Goal: Information Seeking & Learning: Understand process/instructions

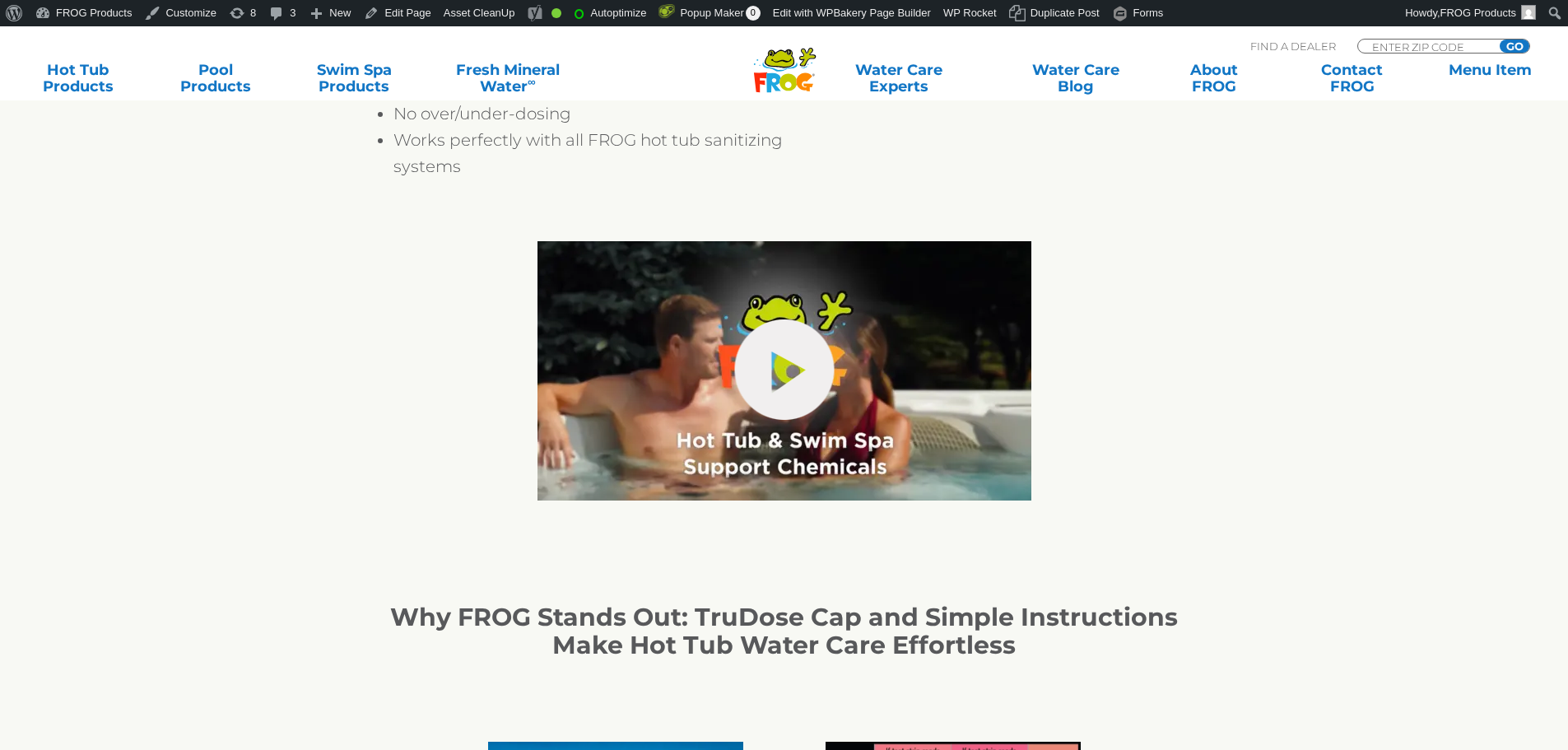
scroll to position [1236, 0]
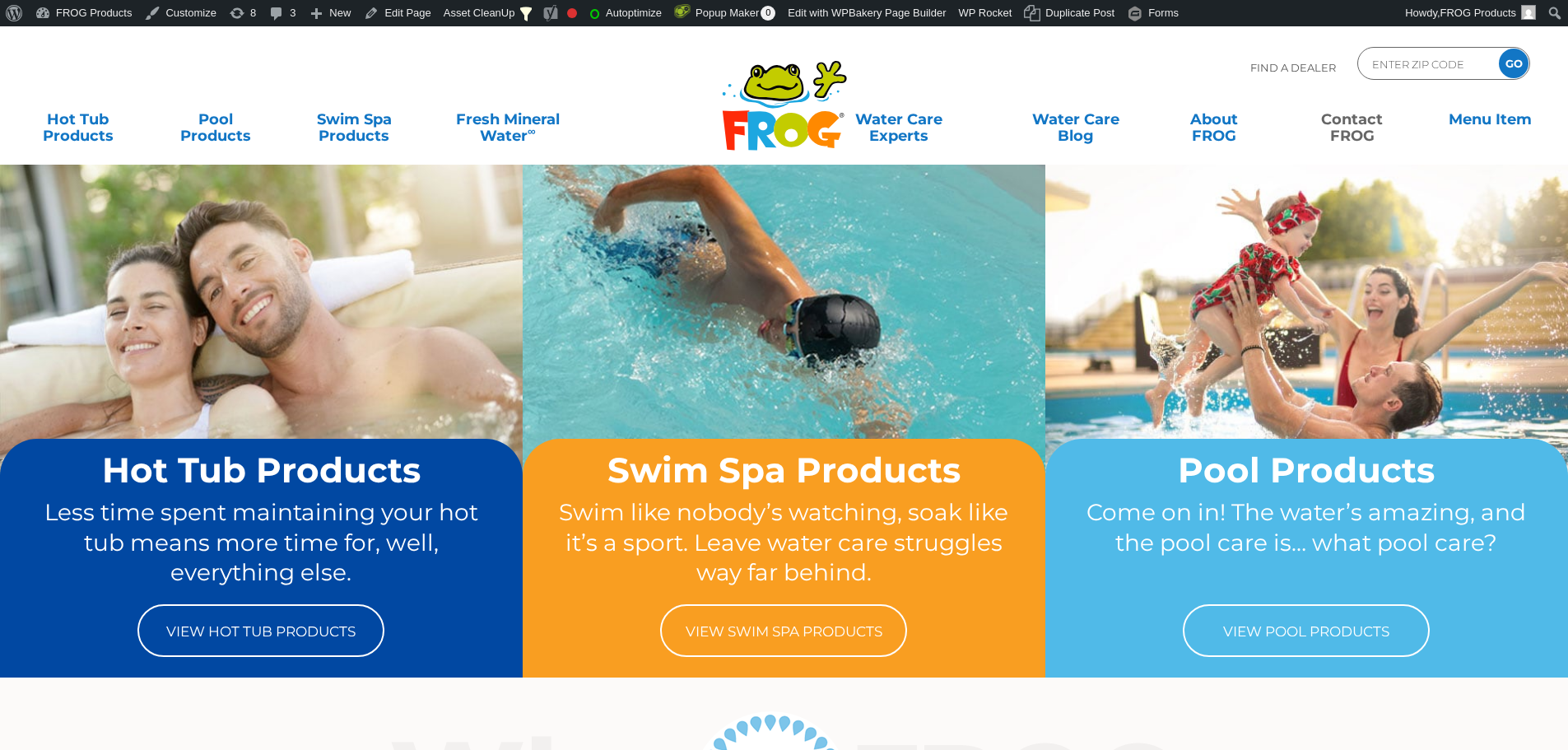
click at [1358, 123] on link "Contact FROG" at bounding box center [1352, 119] width 123 height 33
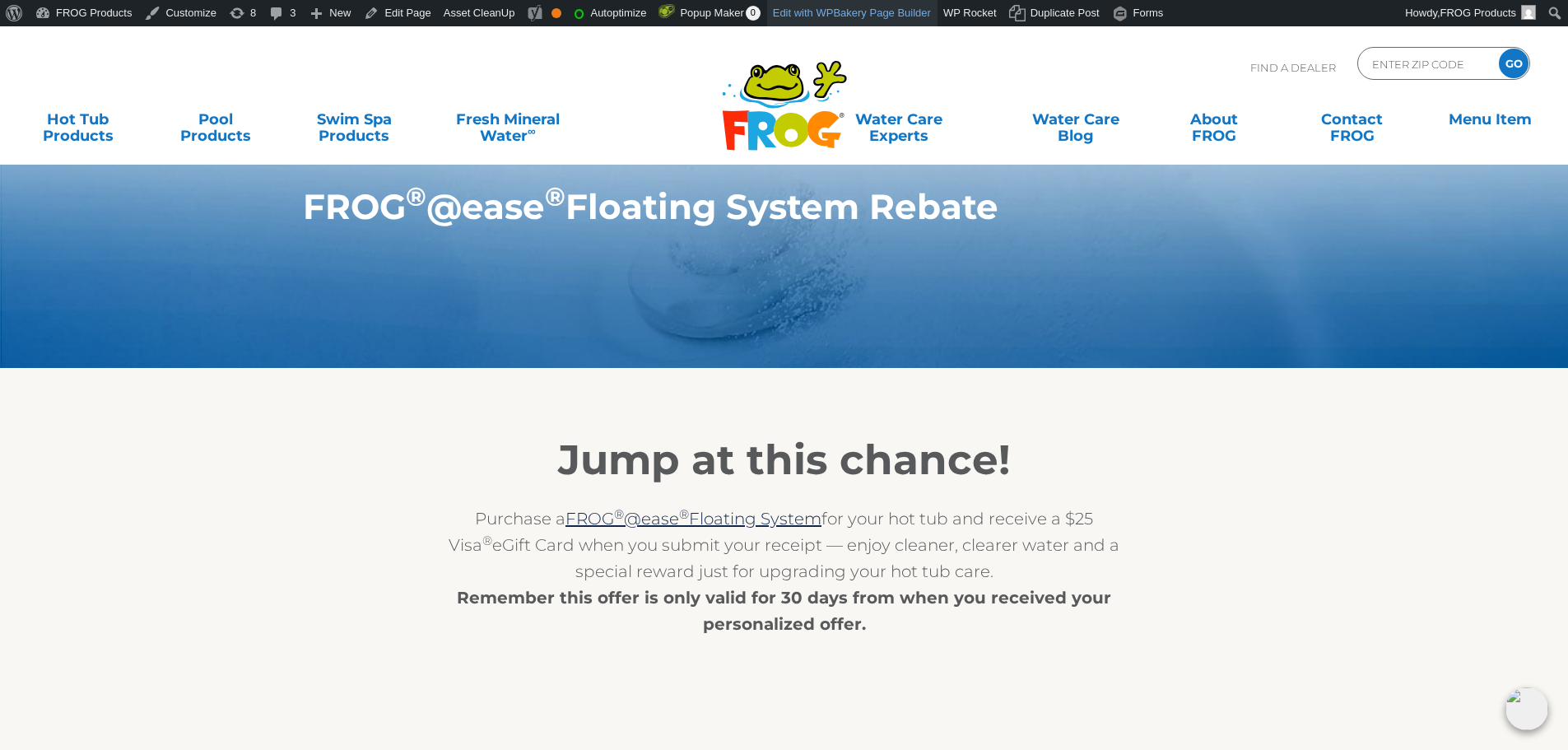
click at [882, 17] on link "Edit with WPBakery Page Builder" at bounding box center [852, 13] width 170 height 26
click at [400, 13] on link "Edit Page" at bounding box center [397, 13] width 80 height 26
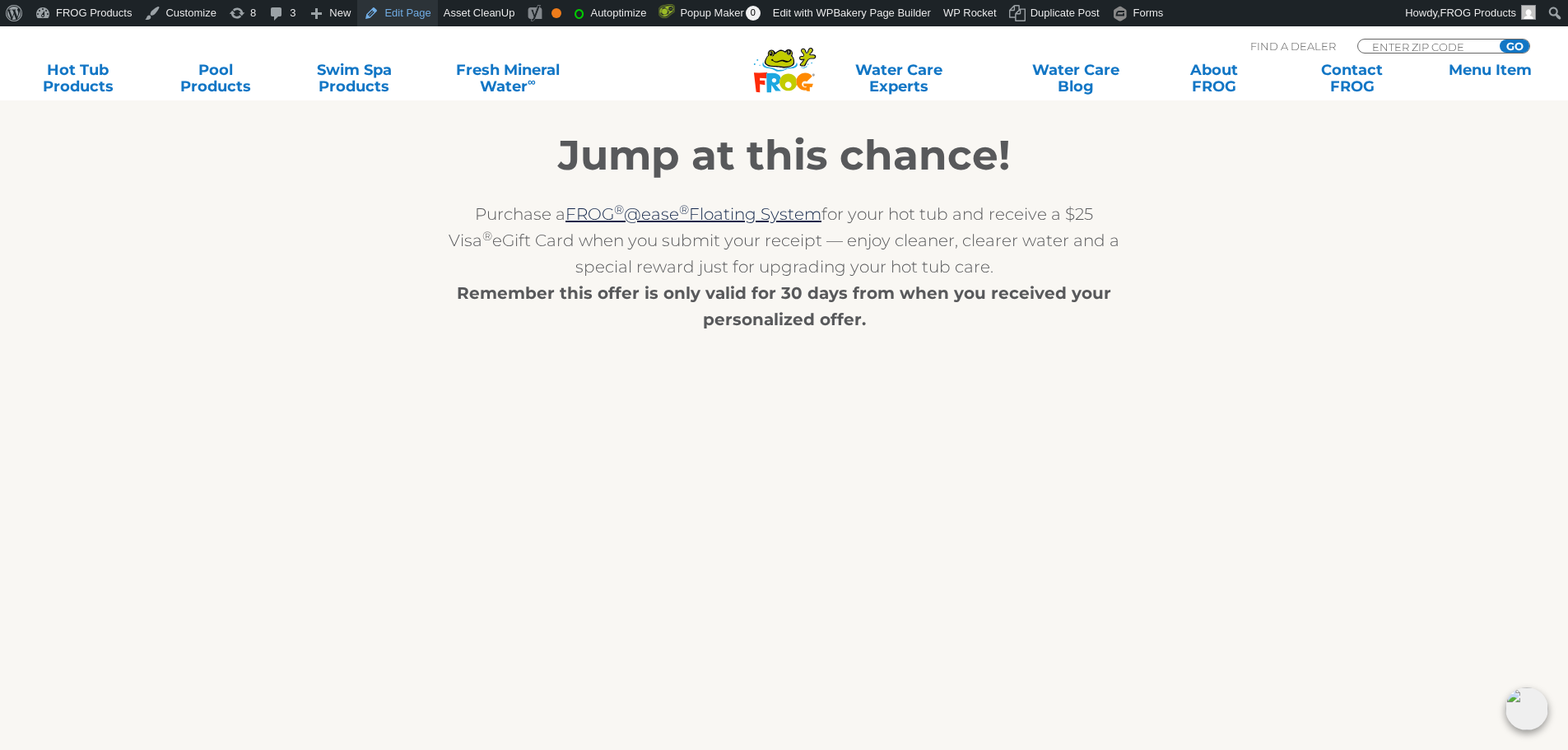
scroll to position [334, 0]
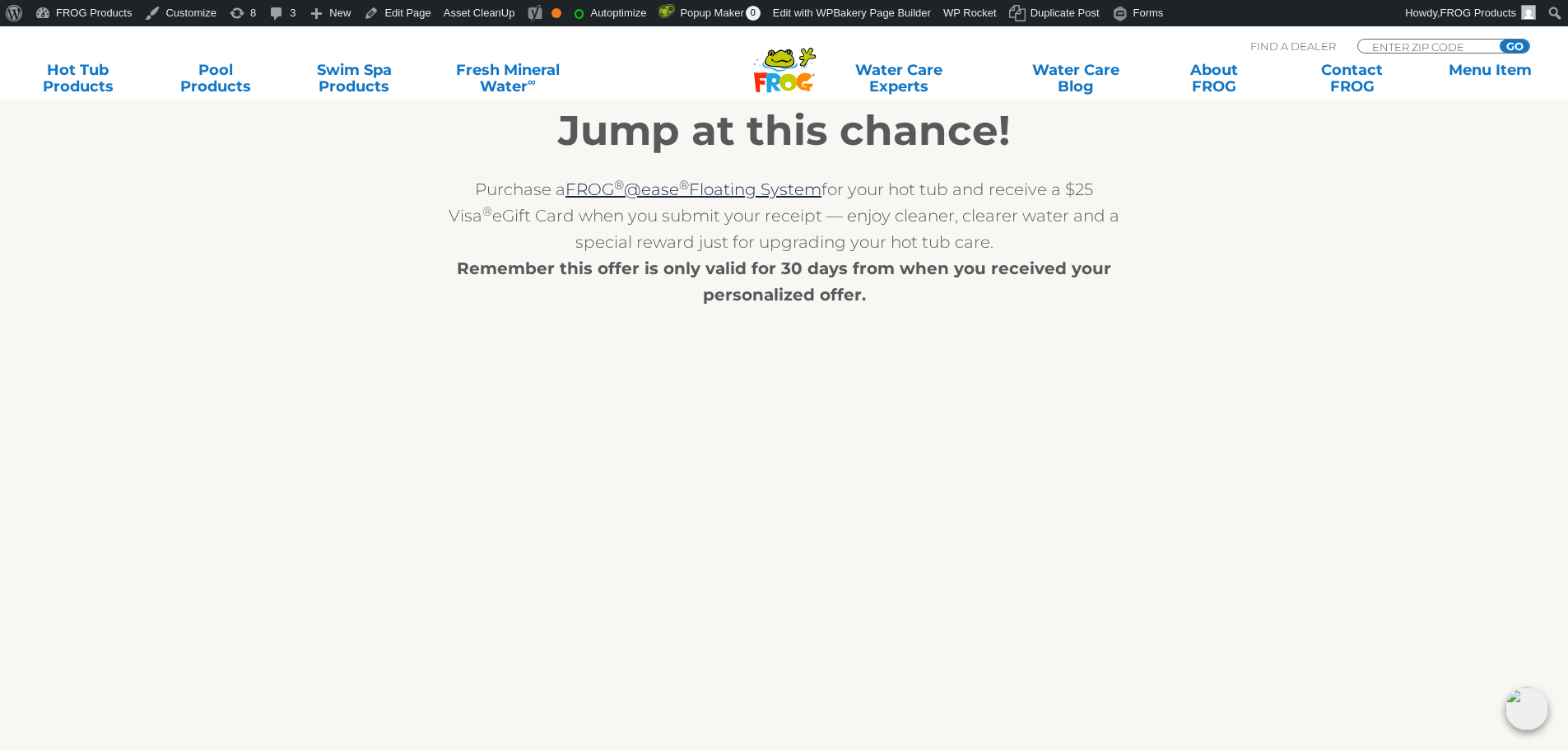
click at [910, 300] on p "Purchase a FROG ® @ease ® Floating System for your hot tub and receive a $25 Vi…" at bounding box center [784, 242] width 675 height 132
click at [867, 223] on p "Purchase a FROG ® @ease ® Floating System for your hot tub and receive a $25 Vi…" at bounding box center [784, 242] width 675 height 132
drag, startPoint x: 343, startPoint y: 198, endPoint x: 308, endPoint y: 197, distance: 35.0
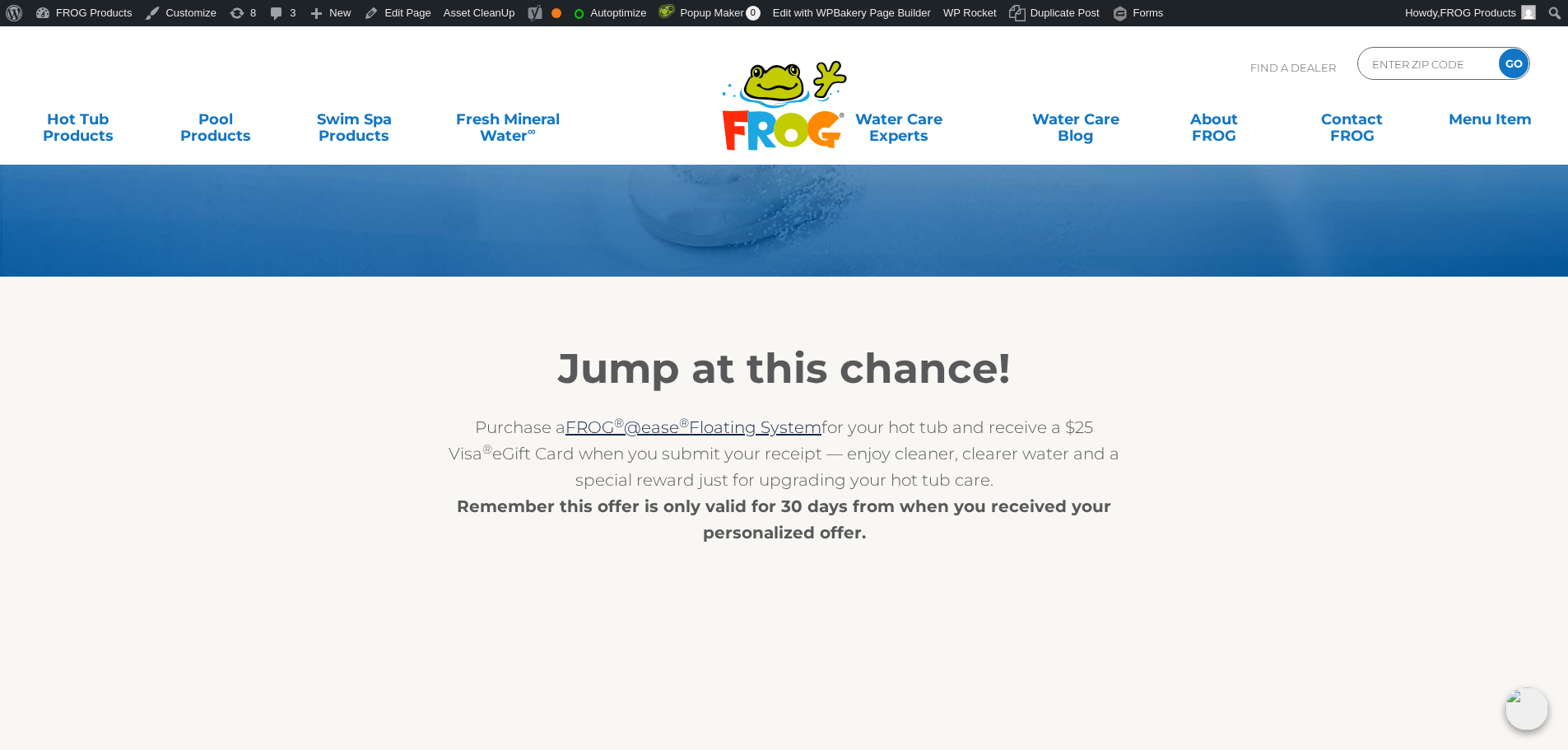
scroll to position [86, 0]
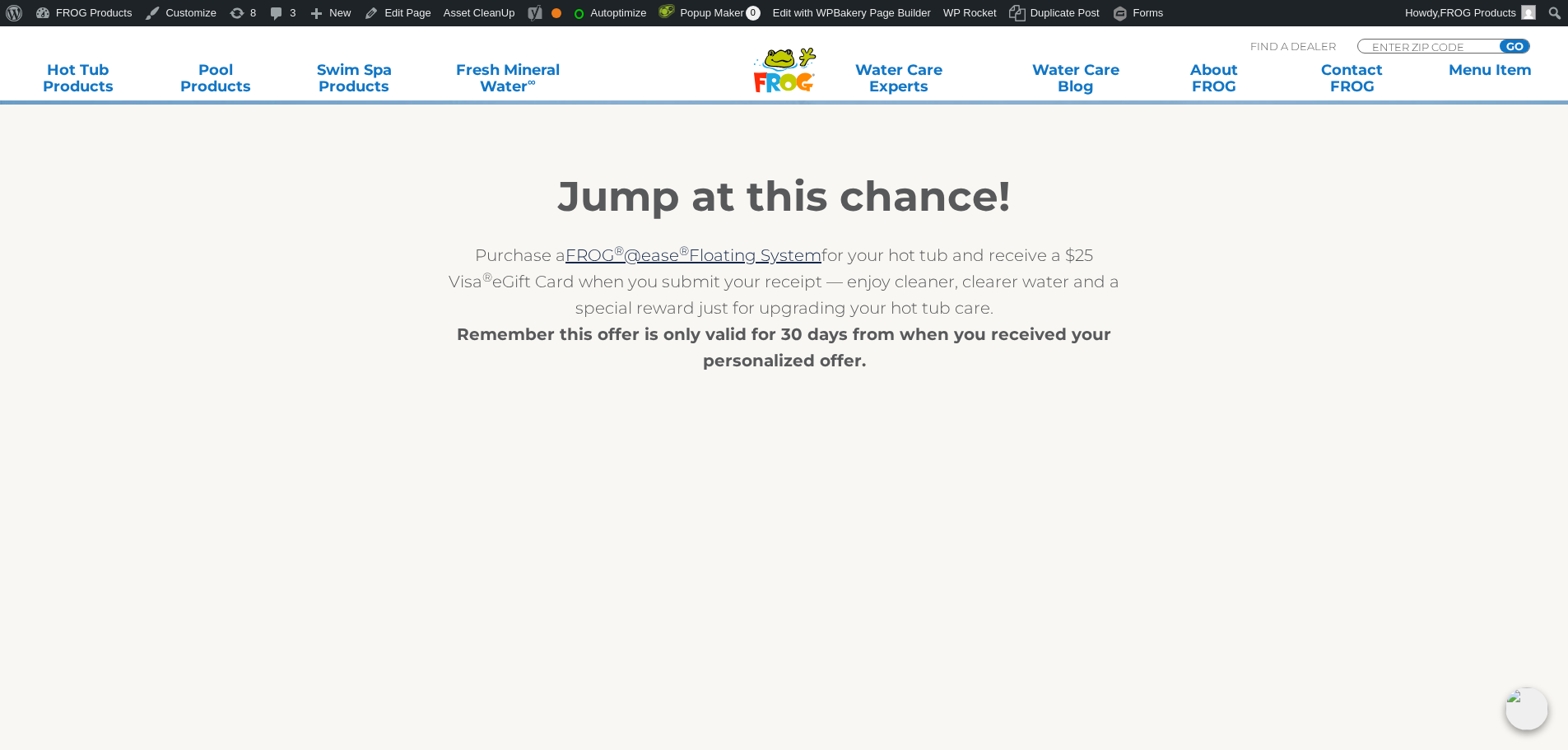
scroll to position [82, 0]
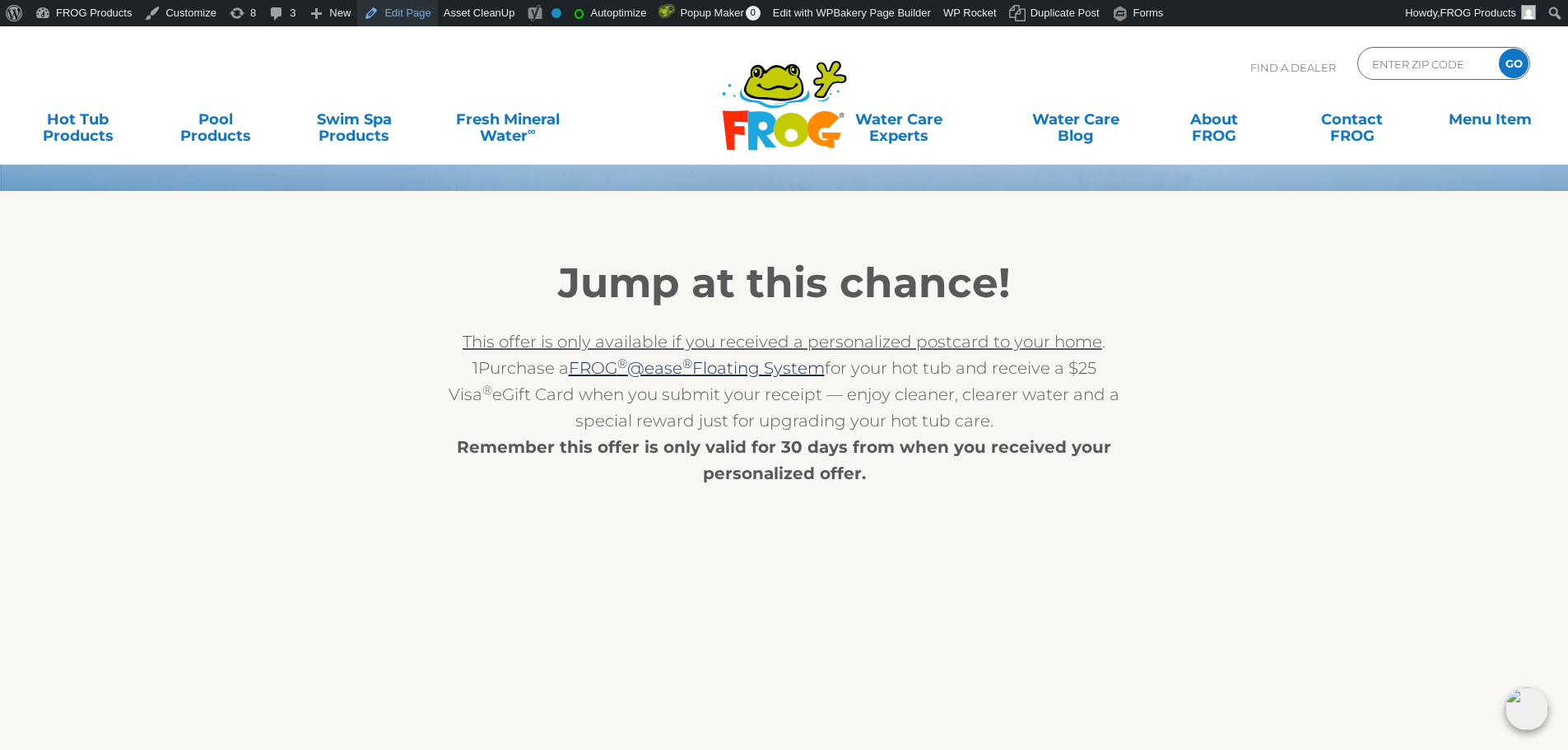
click at [384, 19] on link "Edit Page" at bounding box center [397, 13] width 80 height 26
click at [865, 345] on span "This offer is only available if you received a personalized postcard to your ho…" at bounding box center [782, 342] width 639 height 19
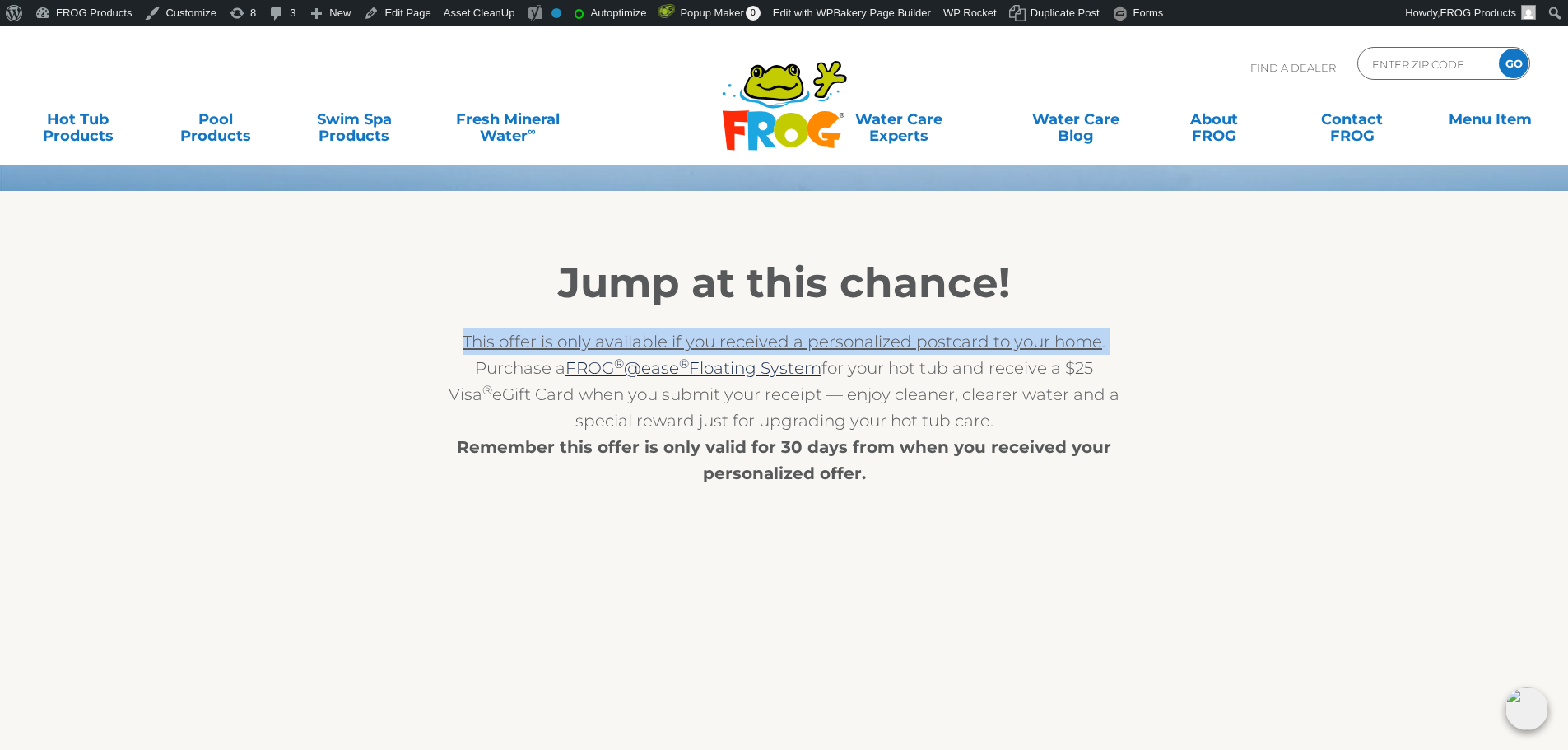
click at [865, 345] on span "This offer is only available if you received a personalized postcard to your ho…" at bounding box center [782, 342] width 639 height 19
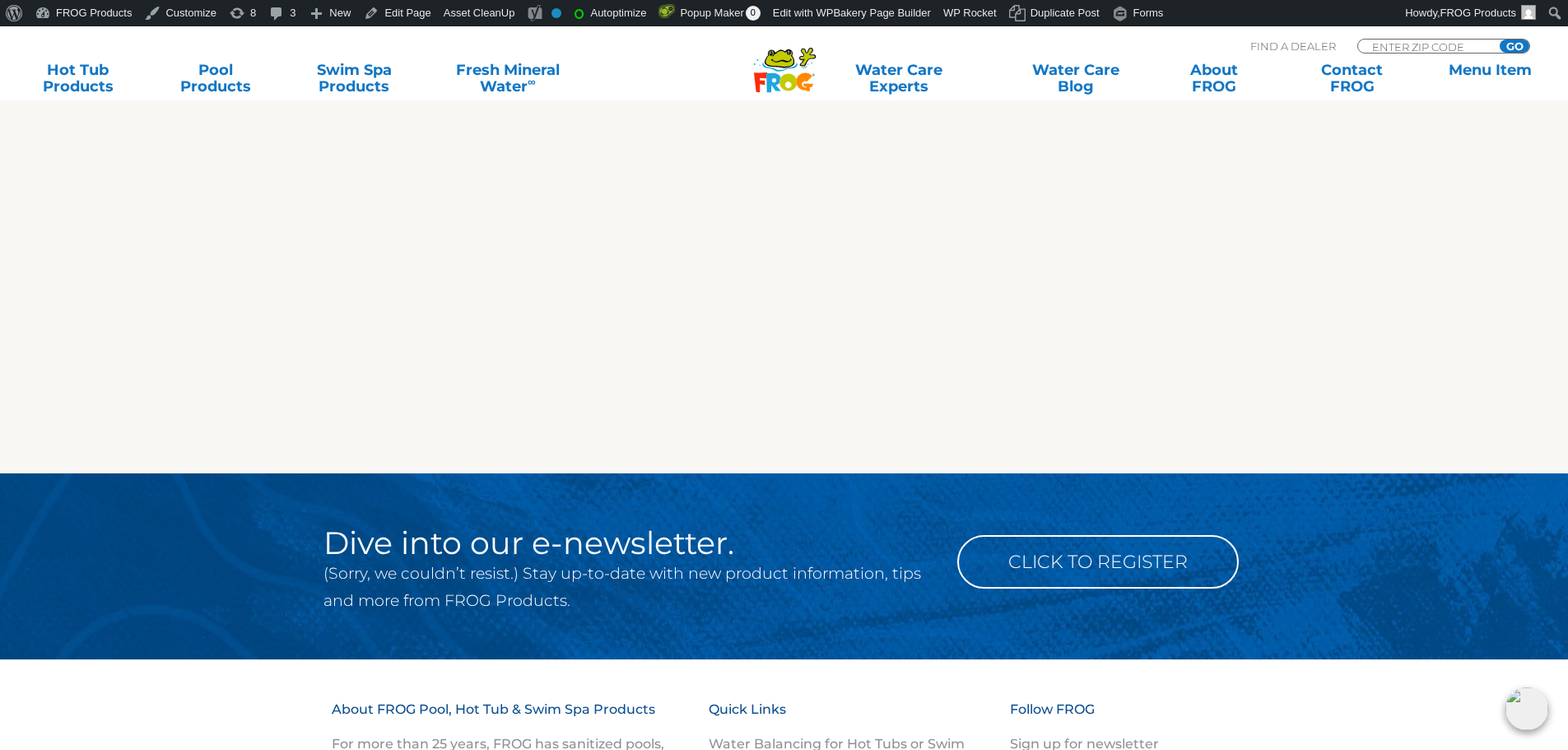
scroll to position [1647, 0]
